Goal: Task Accomplishment & Management: Manage account settings

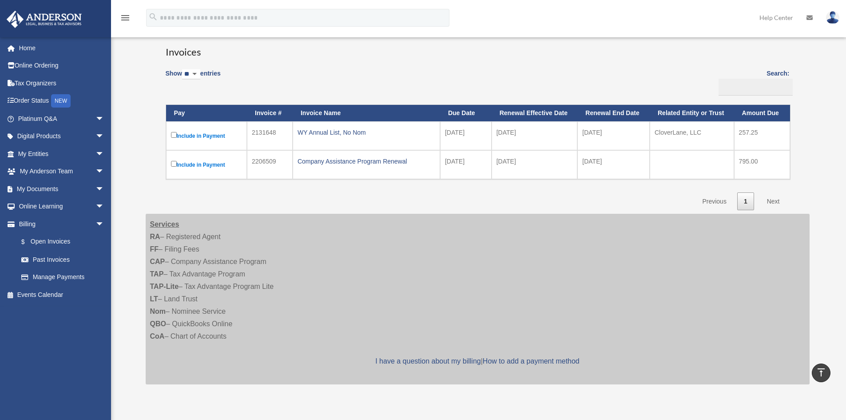
scroll to position [222, 0]
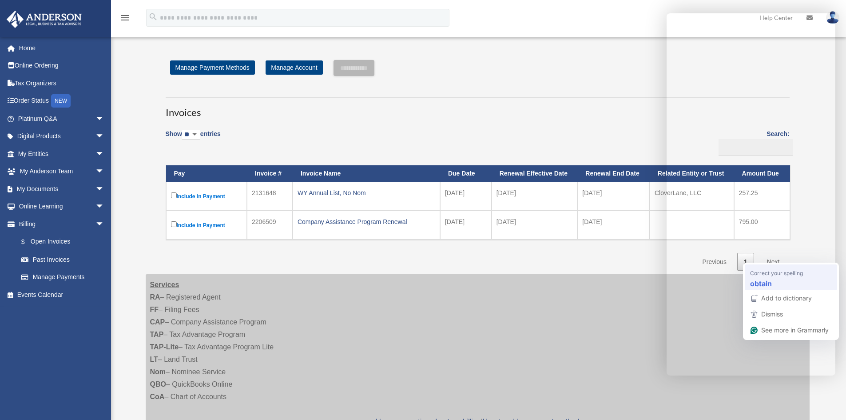
click at [768, 284] on strong "obtain" at bounding box center [761, 283] width 22 height 11
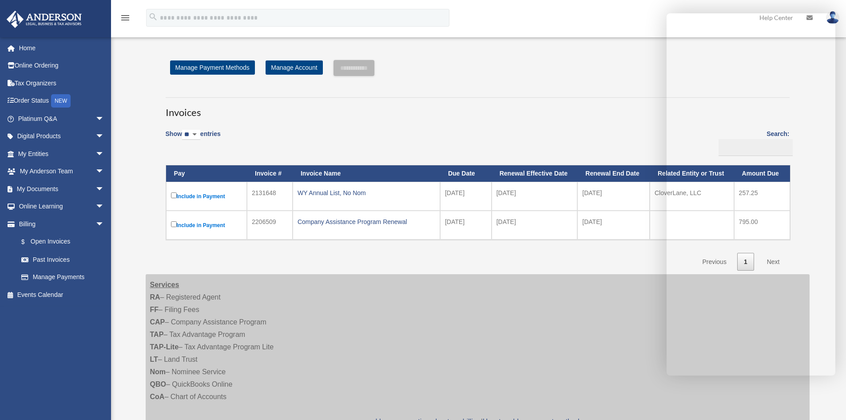
click at [485, 329] on div "Services RA – Registered Agent FF – Filing Fees CAP – Company Assistance Progra…" at bounding box center [478, 359] width 664 height 171
click at [483, 324] on div "Services RA – Registered Agent FF – Filing Fees CAP – Company Assistance Progra…" at bounding box center [478, 359] width 664 height 171
click at [434, 108] on h3 "Invoices" at bounding box center [478, 108] width 624 height 22
click at [95, 117] on span "arrow_drop_down" at bounding box center [104, 119] width 18 height 18
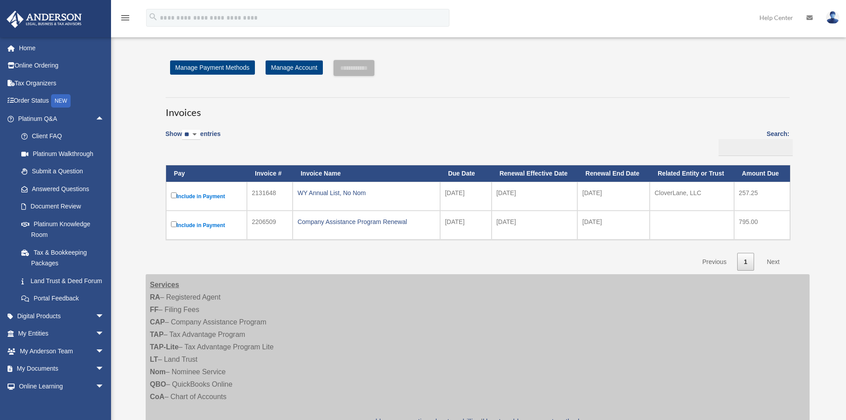
drag, startPoint x: 589, startPoint y: 120, endPoint x: 597, endPoint y: 123, distance: 8.4
click at [590, 120] on div "Invoices Show ** ** ** *** entries Search: Pay Invoice # Invoice Name Due Date …" at bounding box center [477, 180] width 637 height 182
click at [591, 126] on div "Show ** ** ** *** entries Search: Pay Invoice # Invoice Name Due Date Renewal E…" at bounding box center [478, 196] width 624 height 147
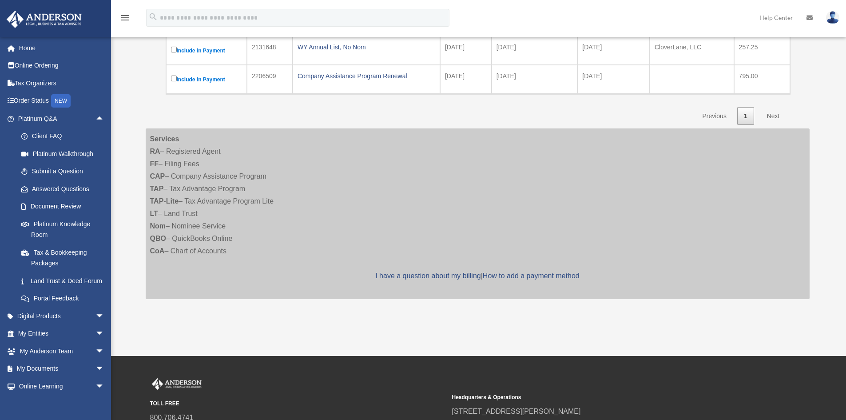
scroll to position [222, 0]
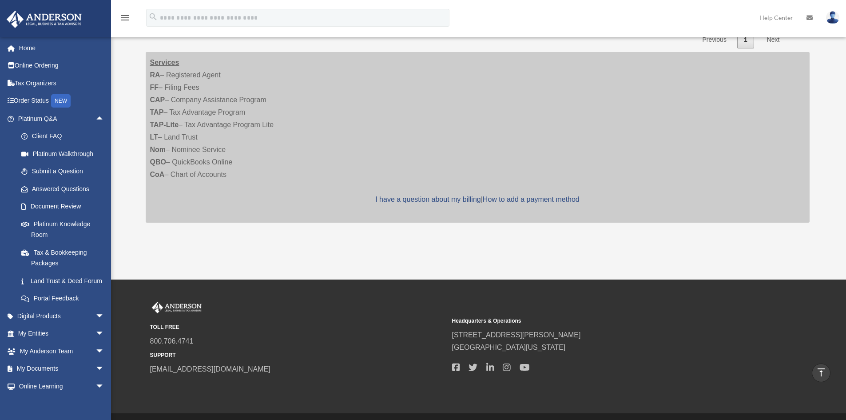
click at [461, 114] on div "Services RA – Registered Agent FF – Filing Fees CAP – Company Assistance Progra…" at bounding box center [478, 137] width 664 height 171
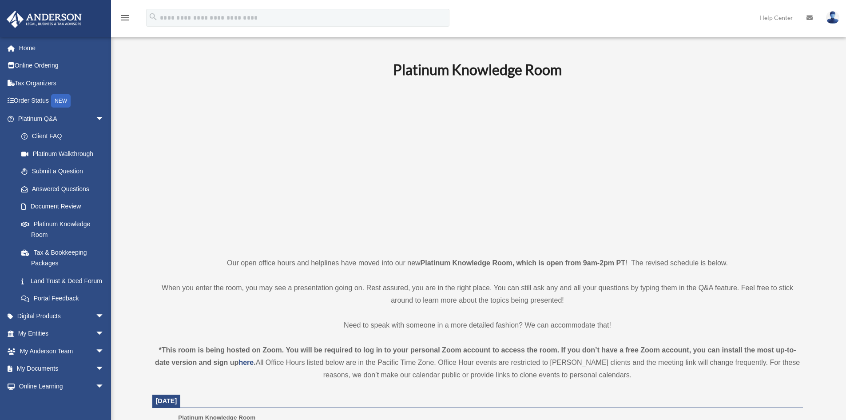
scroll to position [94, 0]
